Goal: Task Accomplishment & Management: Use online tool/utility

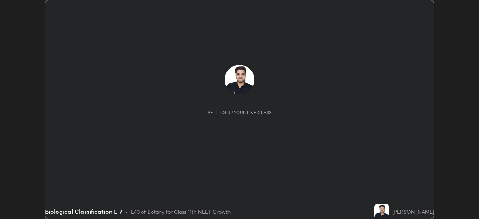
scroll to position [219, 479]
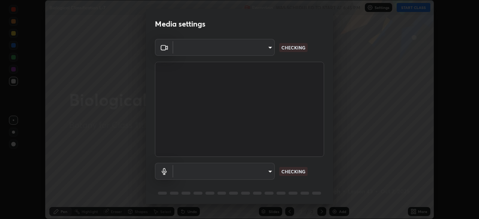
type input "b788ac264a4384ce5d8478f70a980c4a571f5703d5ca0b262cc65869eb062c47"
type input "default"
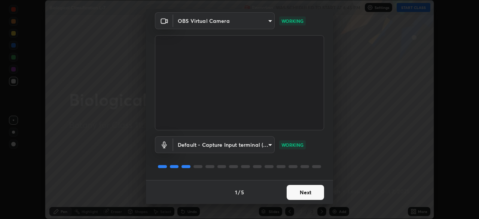
click at [309, 193] on button "Next" at bounding box center [305, 192] width 37 height 15
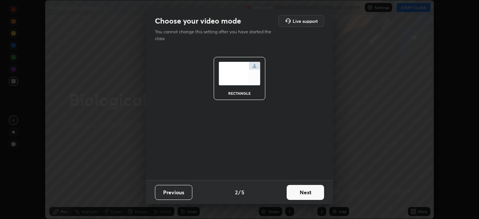
scroll to position [0, 0]
click at [310, 193] on button "Next" at bounding box center [305, 192] width 37 height 15
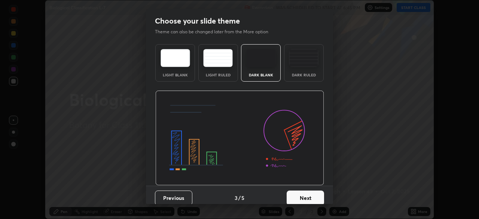
click at [311, 193] on button "Next" at bounding box center [305, 197] width 37 height 15
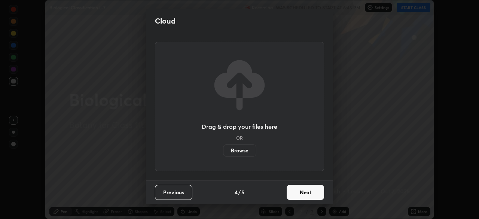
click at [312, 193] on button "Next" at bounding box center [305, 192] width 37 height 15
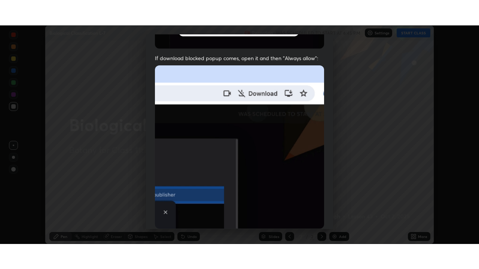
scroll to position [179, 0]
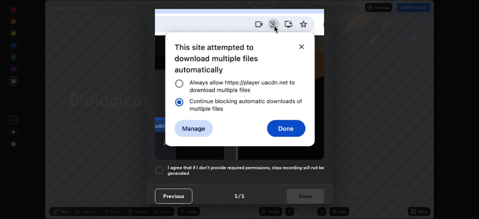
click at [308, 165] on h5 "I agree that if I don't provide required permissions, class recording will not …" at bounding box center [246, 171] width 156 height 12
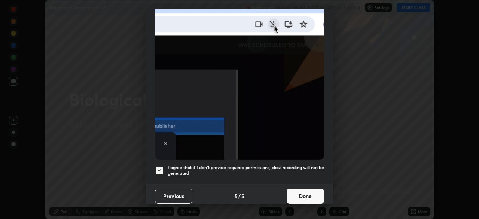
click at [309, 189] on button "Done" at bounding box center [305, 196] width 37 height 15
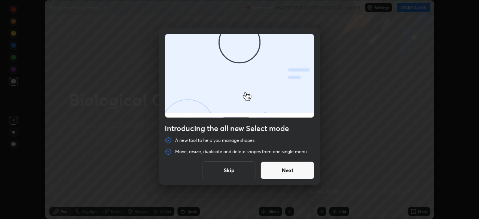
click at [250, 168] on button "Skip" at bounding box center [229, 170] width 54 height 18
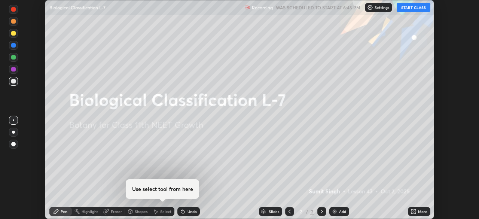
click at [424, 211] on div "More" at bounding box center [422, 212] width 9 height 4
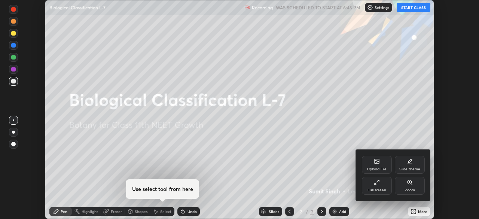
click at [375, 189] on div "Full screen" at bounding box center [376, 190] width 19 height 4
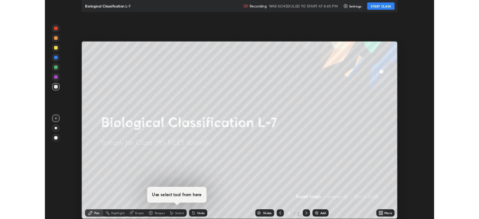
scroll to position [269, 479]
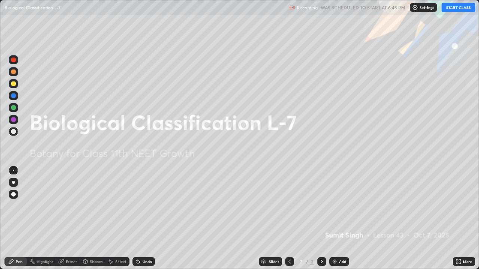
click at [342, 219] on div "Add" at bounding box center [342, 262] width 7 height 4
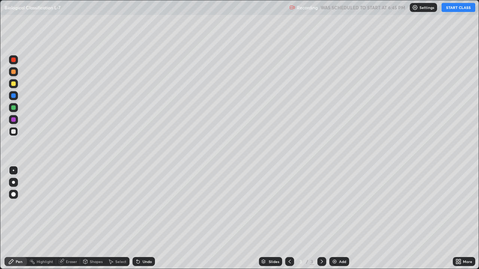
click at [447, 9] on button "START CLASS" at bounding box center [459, 7] width 34 height 9
click at [15, 85] on div at bounding box center [13, 84] width 4 height 4
click at [143, 219] on div "Undo" at bounding box center [147, 262] width 9 height 4
click at [13, 183] on div at bounding box center [13, 182] width 3 height 3
click at [15, 131] on div at bounding box center [13, 131] width 4 height 4
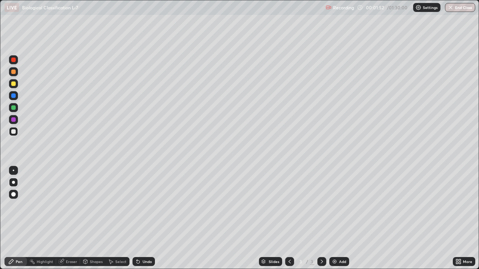
click at [463, 219] on div "More" at bounding box center [467, 262] width 9 height 4
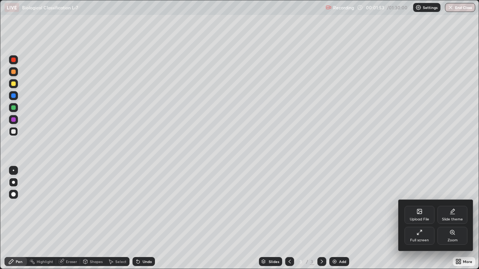
click at [424, 219] on div "Full screen" at bounding box center [419, 236] width 30 height 18
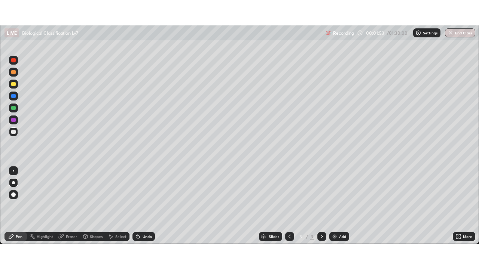
scroll to position [37198, 36938]
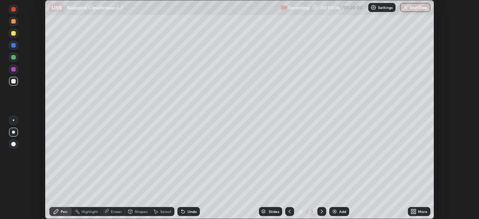
click at [415, 210] on icon at bounding box center [415, 210] width 2 height 2
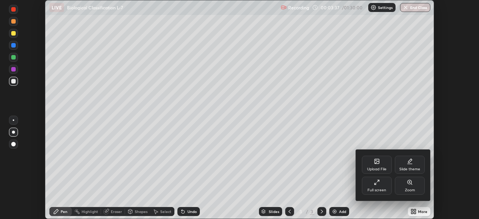
click at [382, 184] on div "Full screen" at bounding box center [377, 186] width 30 height 18
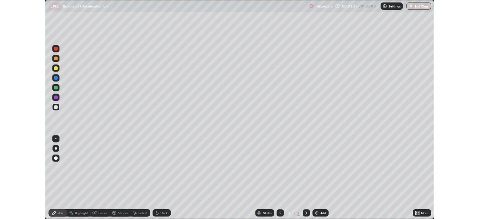
scroll to position [269, 479]
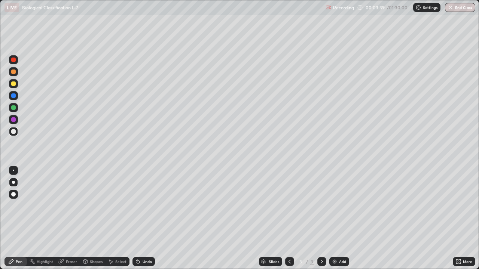
click at [15, 108] on div at bounding box center [13, 108] width 4 height 4
click at [13, 83] on div at bounding box center [13, 84] width 4 height 4
click at [15, 132] on div at bounding box center [13, 131] width 4 height 4
click at [17, 107] on div at bounding box center [13, 107] width 9 height 9
click at [341, 219] on div "Add" at bounding box center [339, 261] width 20 height 9
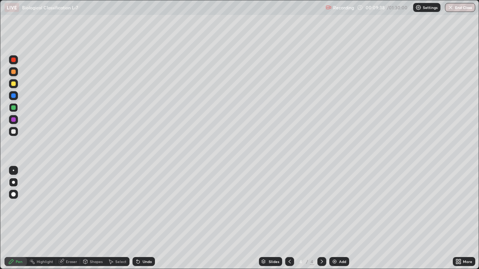
click at [14, 84] on div at bounding box center [13, 84] width 4 height 4
click at [16, 72] on div at bounding box center [13, 71] width 9 height 9
click at [13, 84] on div at bounding box center [13, 84] width 4 height 4
click at [13, 131] on div at bounding box center [13, 131] width 4 height 4
click at [146, 219] on div "Undo" at bounding box center [147, 262] width 9 height 4
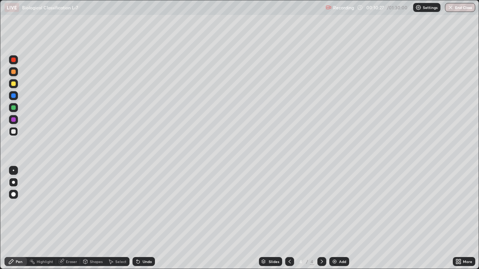
click at [144, 219] on div "Undo" at bounding box center [147, 262] width 9 height 4
click at [145, 219] on div "Undo" at bounding box center [147, 262] width 9 height 4
click at [143, 219] on div "Undo" at bounding box center [147, 262] width 9 height 4
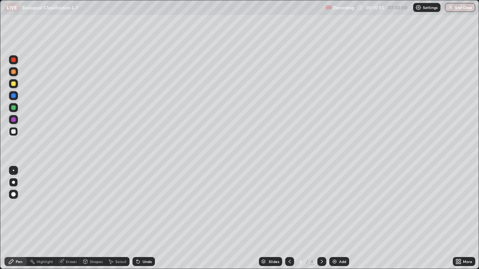
click at [17, 85] on div at bounding box center [13, 83] width 9 height 9
click at [12, 132] on div at bounding box center [13, 131] width 4 height 4
click at [144, 219] on div "Undo" at bounding box center [147, 262] width 9 height 4
click at [143, 219] on div "Undo" at bounding box center [147, 262] width 9 height 4
click at [70, 219] on div "Eraser" at bounding box center [71, 262] width 11 height 4
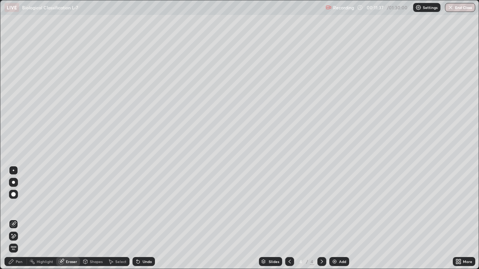
click at [21, 219] on div "Pen" at bounding box center [19, 262] width 7 height 4
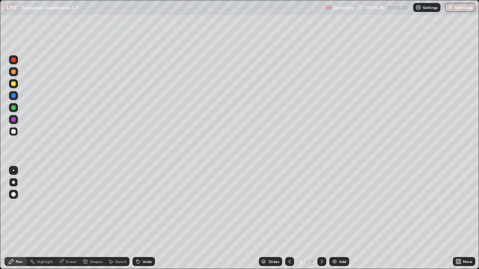
click at [14, 83] on div at bounding box center [13, 84] width 4 height 4
click at [13, 132] on div at bounding box center [13, 131] width 4 height 4
click at [18, 85] on div at bounding box center [13, 83] width 9 height 9
click at [143, 219] on div "Undo" at bounding box center [143, 261] width 22 height 9
click at [141, 219] on div "Undo" at bounding box center [143, 261] width 22 height 9
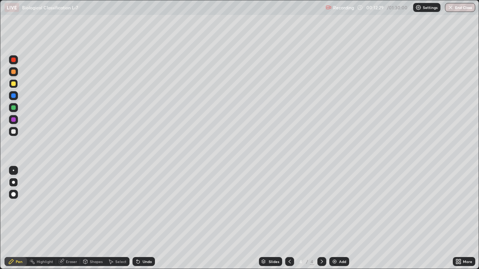
click at [12, 131] on div at bounding box center [13, 131] width 4 height 4
click at [13, 84] on div at bounding box center [13, 84] width 4 height 4
click at [14, 108] on div at bounding box center [13, 108] width 4 height 4
click at [143, 219] on div "Undo" at bounding box center [147, 262] width 9 height 4
click at [13, 86] on div at bounding box center [13, 84] width 4 height 4
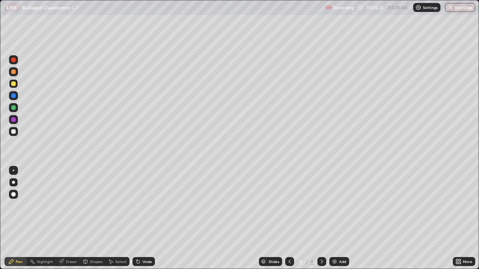
click at [13, 132] on div at bounding box center [13, 131] width 4 height 4
click at [13, 84] on div at bounding box center [13, 84] width 4 height 4
click at [15, 108] on div at bounding box center [13, 108] width 4 height 4
click at [13, 86] on div at bounding box center [13, 84] width 4 height 4
click at [14, 108] on div at bounding box center [13, 108] width 4 height 4
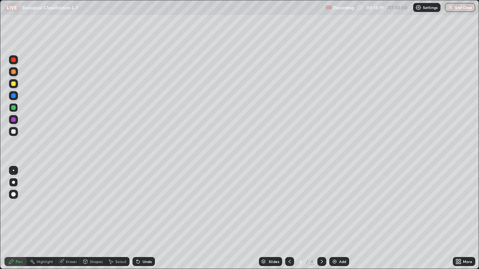
click at [143, 219] on div "Undo" at bounding box center [147, 262] width 9 height 4
click at [13, 131] on div at bounding box center [13, 131] width 4 height 4
click at [14, 107] on div at bounding box center [13, 108] width 4 height 4
click at [13, 130] on div at bounding box center [13, 131] width 4 height 4
click at [12, 86] on div at bounding box center [13, 83] width 9 height 9
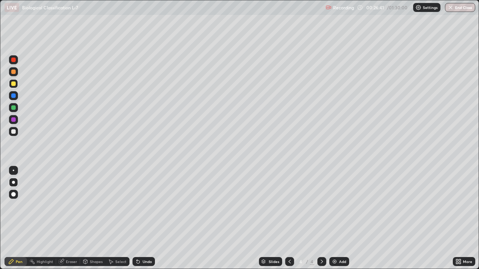
click at [343, 219] on div "Add" at bounding box center [342, 262] width 7 height 4
click at [14, 120] on div at bounding box center [13, 119] width 4 height 4
click at [15, 71] on div at bounding box center [13, 72] width 4 height 4
click at [12, 85] on div at bounding box center [13, 84] width 4 height 4
click at [138, 219] on icon at bounding box center [138, 262] width 6 height 6
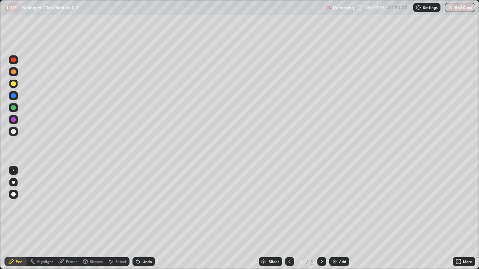
click at [71, 219] on div "Eraser" at bounding box center [71, 262] width 11 height 4
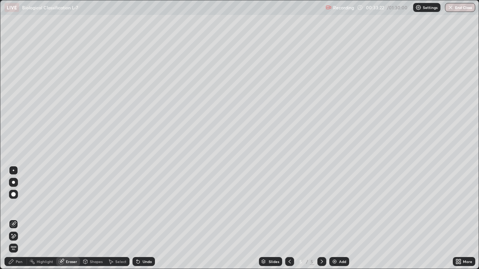
click at [13, 196] on div at bounding box center [13, 194] width 4 height 4
click at [17, 219] on div "Pen" at bounding box center [19, 262] width 7 height 4
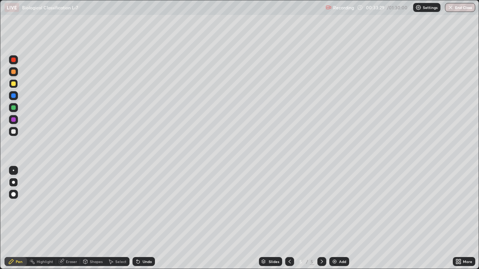
click at [14, 132] on div at bounding box center [13, 131] width 4 height 4
click at [14, 72] on div at bounding box center [13, 72] width 4 height 4
click at [143, 219] on div "Undo" at bounding box center [147, 262] width 9 height 4
click at [15, 84] on div at bounding box center [13, 84] width 4 height 4
click at [14, 108] on div at bounding box center [13, 108] width 4 height 4
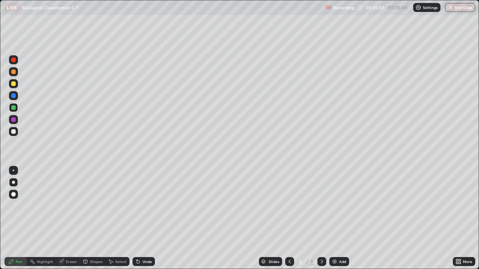
click at [17, 132] on div at bounding box center [13, 131] width 9 height 9
click at [14, 86] on div at bounding box center [13, 83] width 9 height 9
click at [140, 219] on div "Undo" at bounding box center [143, 261] width 22 height 9
click at [144, 219] on div "Undo" at bounding box center [143, 261] width 22 height 9
click at [147, 219] on div "Undo" at bounding box center [147, 262] width 9 height 4
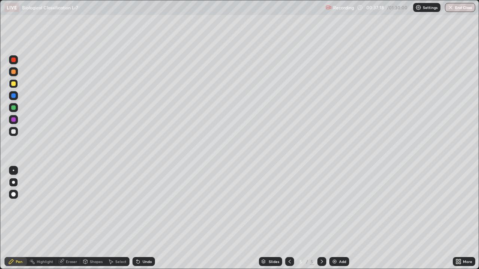
click at [13, 107] on div at bounding box center [13, 108] width 4 height 4
click at [15, 85] on div at bounding box center [13, 84] width 4 height 4
click at [343, 219] on div "Add" at bounding box center [339, 261] width 20 height 9
click at [12, 107] on div at bounding box center [13, 108] width 4 height 4
click at [13, 132] on div at bounding box center [13, 131] width 4 height 4
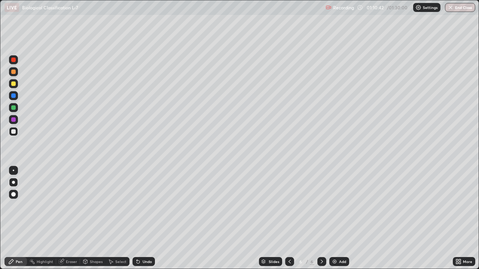
click at [13, 108] on div at bounding box center [13, 108] width 4 height 4
click at [147, 219] on div "Undo" at bounding box center [147, 262] width 9 height 4
click at [143, 219] on div "Undo" at bounding box center [143, 261] width 22 height 9
click at [143, 219] on div "Undo" at bounding box center [147, 262] width 9 height 4
click at [458, 8] on button "End Class" at bounding box center [460, 7] width 30 height 9
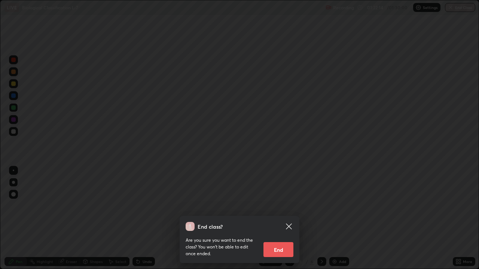
click at [290, 219] on button "End" at bounding box center [278, 249] width 30 height 15
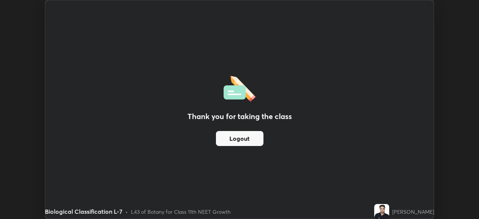
scroll to position [37198, 36938]
